Goal: Task Accomplishment & Management: Use online tool/utility

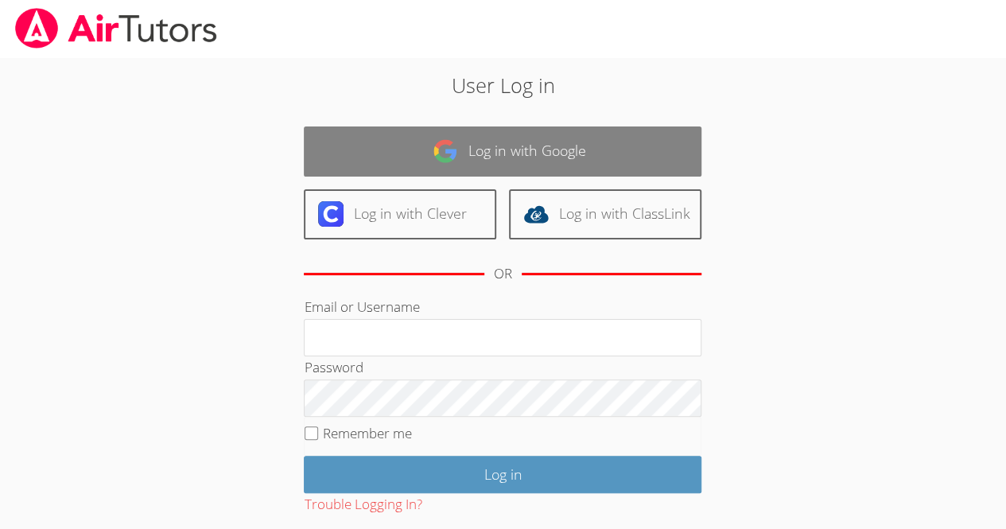
click at [399, 138] on link "Log in with Google" at bounding box center [503, 151] width 398 height 50
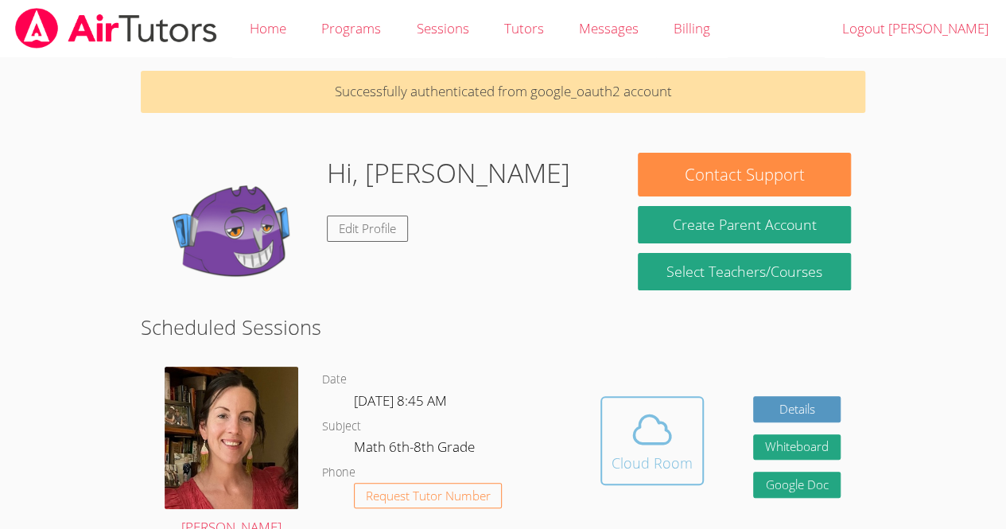
click at [631, 439] on icon at bounding box center [652, 429] width 45 height 45
click at [679, 446] on span at bounding box center [652, 429] width 81 height 45
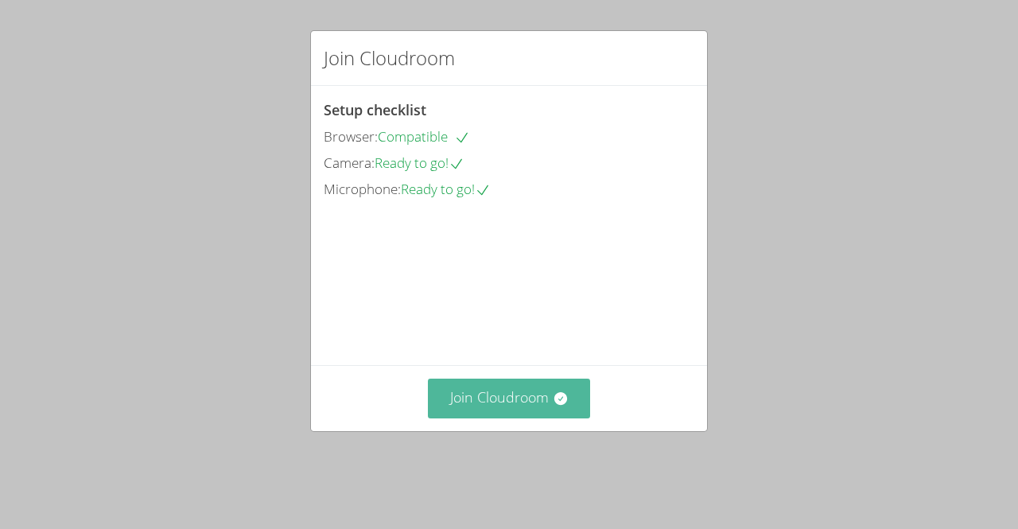
click at [495, 418] on button "Join Cloudroom" at bounding box center [509, 398] width 163 height 39
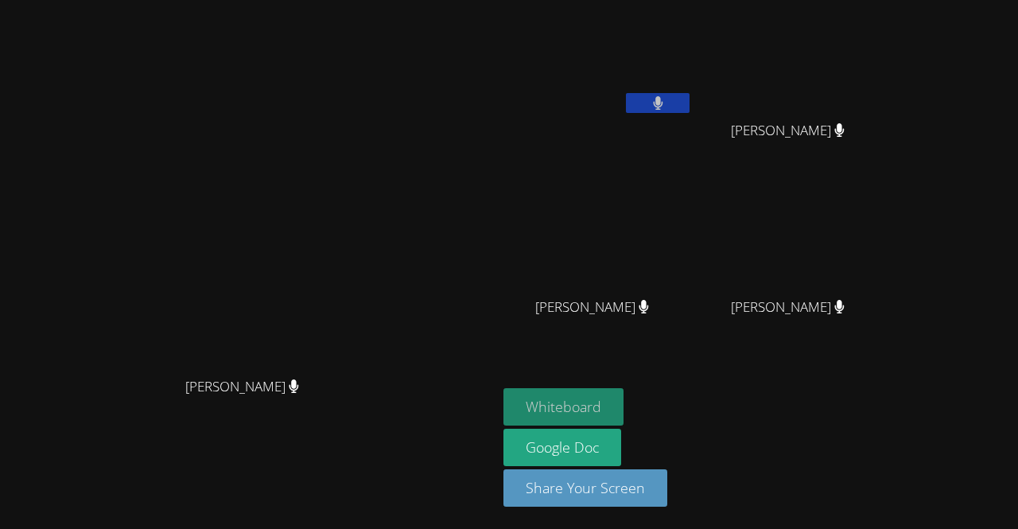
click at [623, 414] on button "Whiteboard" at bounding box center [563, 406] width 120 height 37
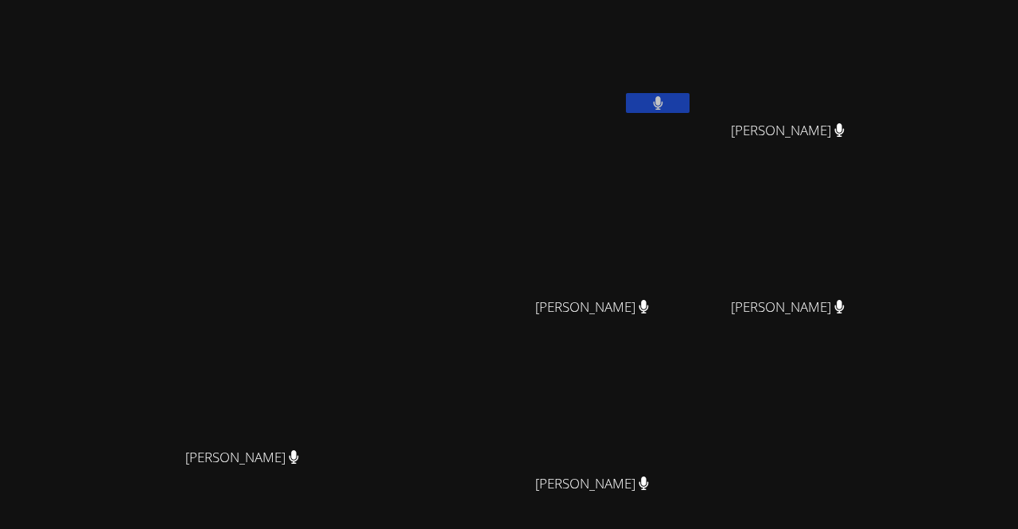
click at [845, 307] on icon at bounding box center [839, 307] width 10 height 14
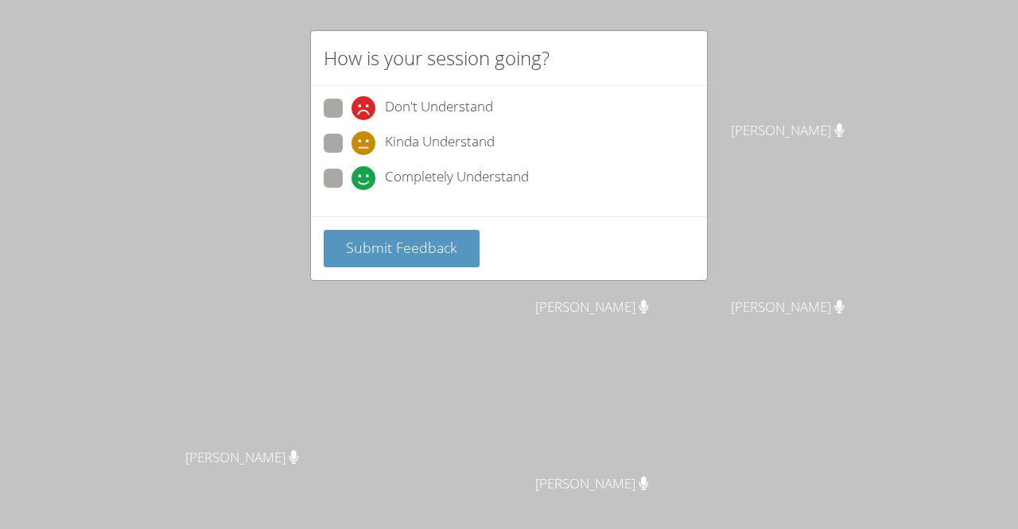
click at [352, 190] on span at bounding box center [352, 190] width 0 height 0
click at [352, 177] on input "Completely Understand" at bounding box center [359, 176] width 14 height 14
radio input "true"
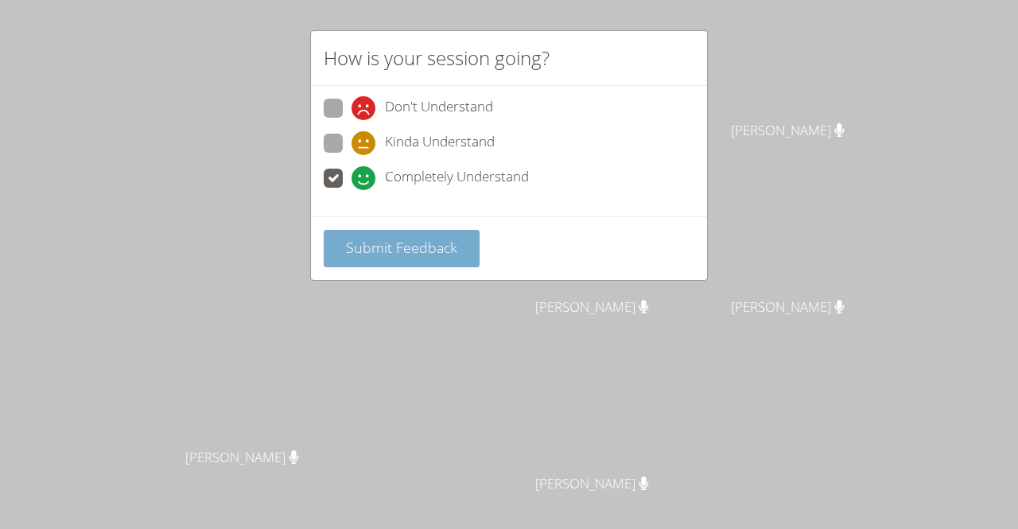
click at [450, 249] on span "Submit Feedback" at bounding box center [401, 247] width 111 height 19
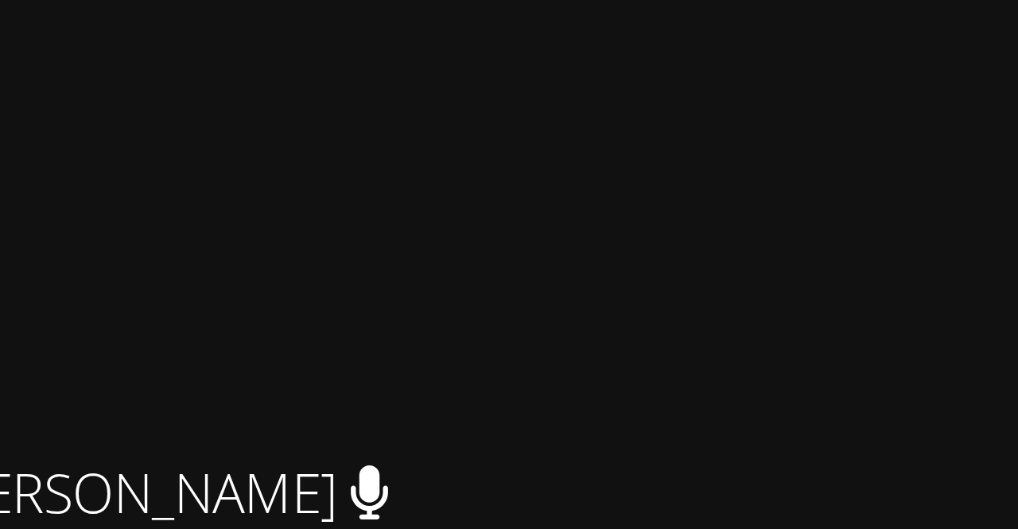
click at [844, 305] on icon at bounding box center [839, 307] width 10 height 14
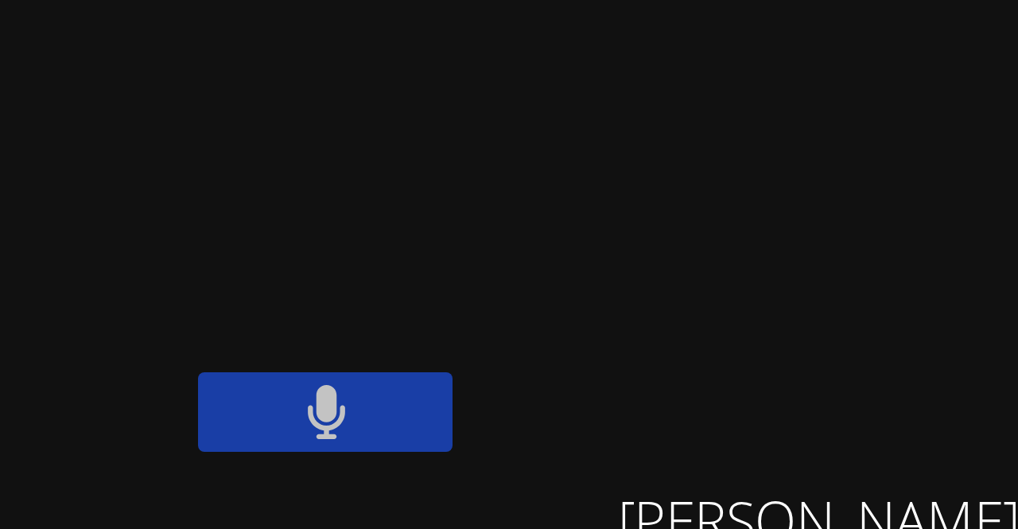
click at [662, 101] on icon at bounding box center [658, 103] width 10 height 14
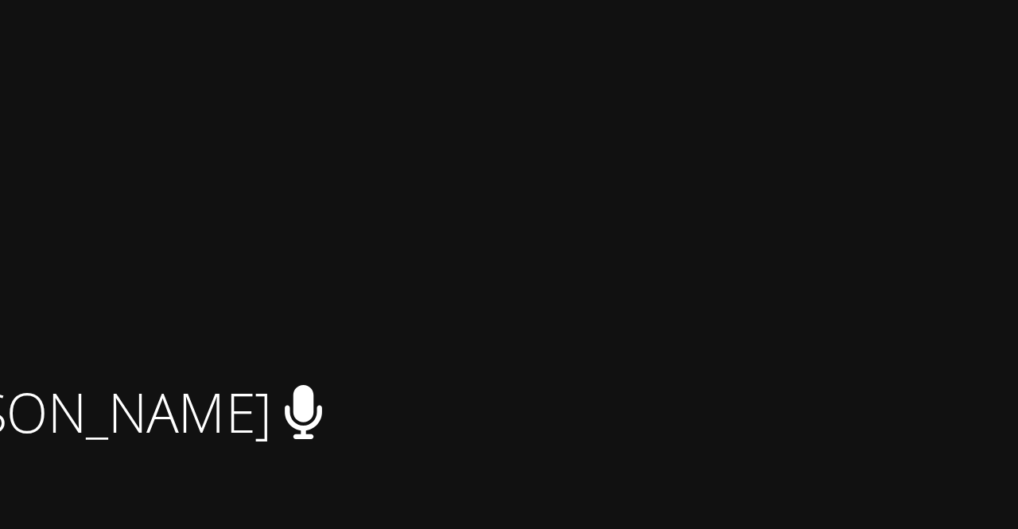
scroll to position [35, 0]
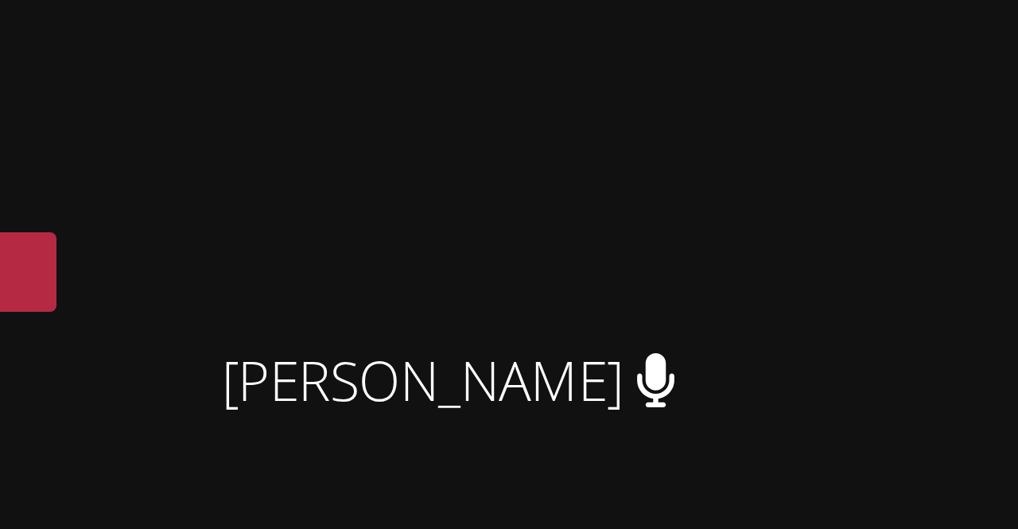
click at [666, 69] on icon at bounding box center [658, 68] width 17 height 14
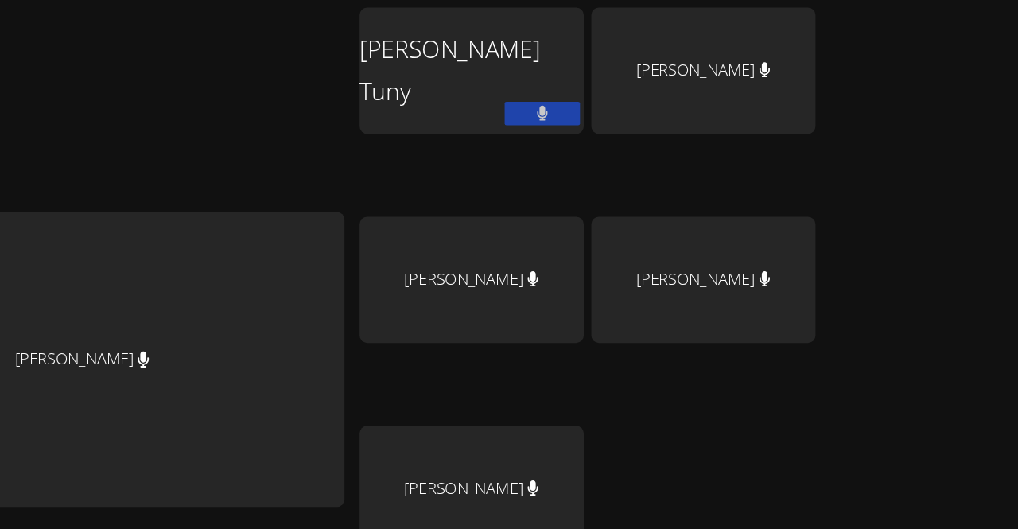
scroll to position [0, 0]
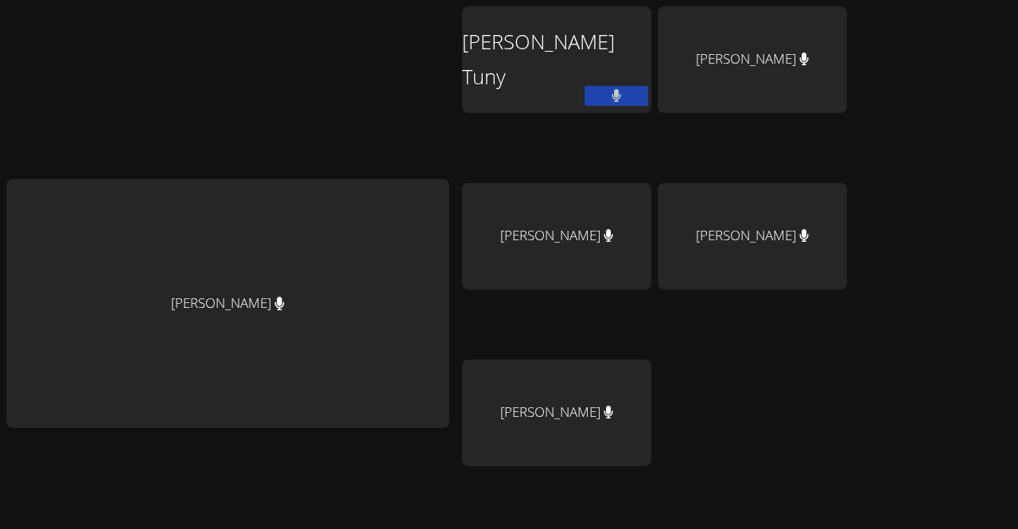
click at [251, 307] on div "[PERSON_NAME]" at bounding box center [227, 303] width 443 height 249
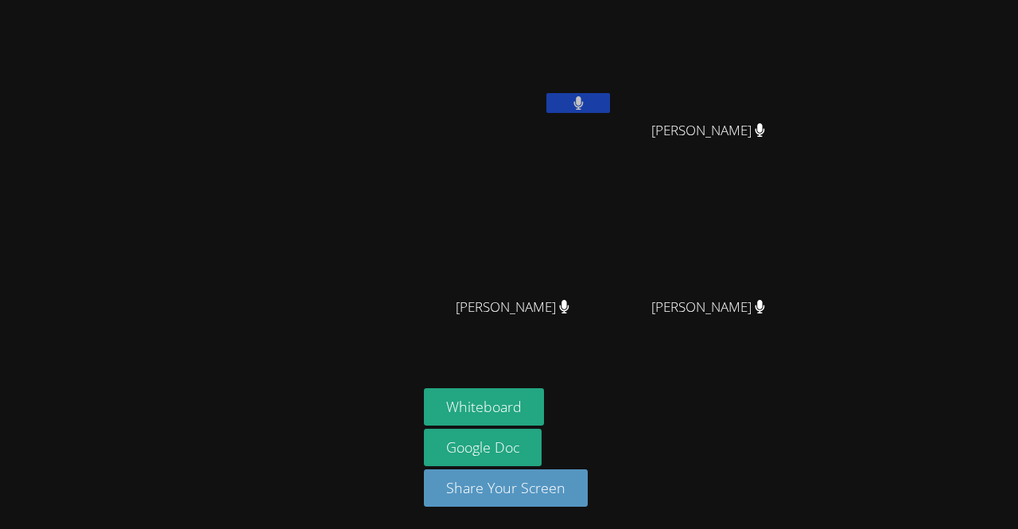
drag, startPoint x: 693, startPoint y: 83, endPoint x: 708, endPoint y: 129, distance: 48.5
click at [708, 129] on div "Carl Jules Carl Jules" at bounding box center [714, 91] width 189 height 170
click at [755, 130] on icon at bounding box center [760, 130] width 10 height 14
